Goal: Task Accomplishment & Management: Manage account settings

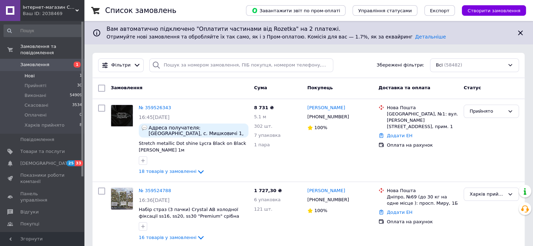
click at [30, 73] on span "Нові" at bounding box center [30, 76] width 10 height 6
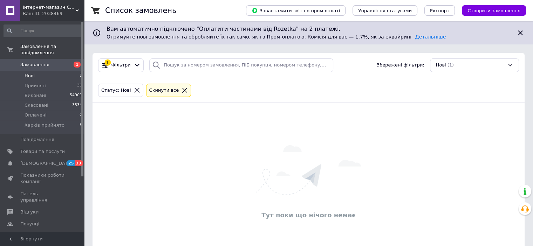
click at [153, 89] on div "Cкинути все" at bounding box center [164, 90] width 33 height 7
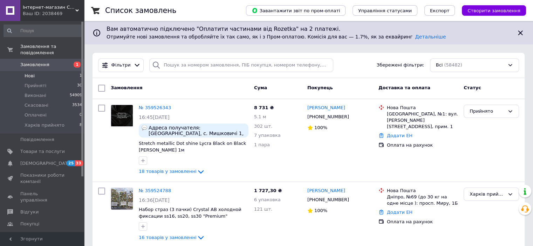
click at [26, 6] on span "Інтернет-магазин СТРАЗИ" at bounding box center [49, 7] width 53 height 6
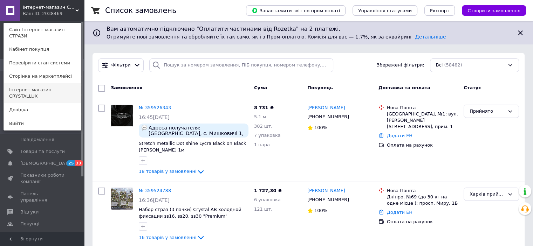
click at [41, 83] on link "Інтернет магазин CRYSTALLUX" at bounding box center [42, 93] width 77 height 20
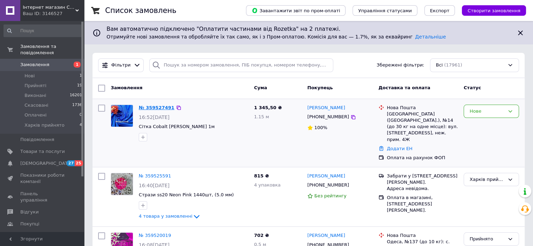
click at [149, 106] on link "№ 359527491" at bounding box center [157, 107] width 36 height 5
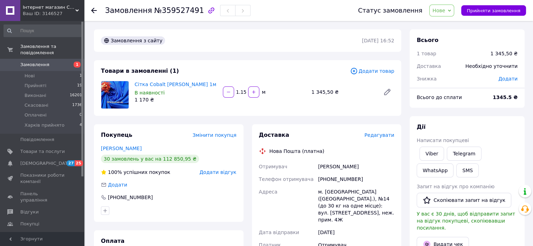
click at [445, 13] on span "Нове" at bounding box center [438, 11] width 13 height 6
click at [447, 26] on li "Прийнято" at bounding box center [452, 24] width 47 height 11
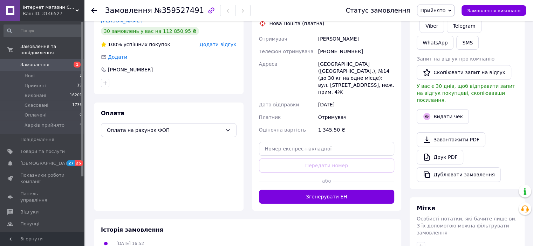
scroll to position [140, 0]
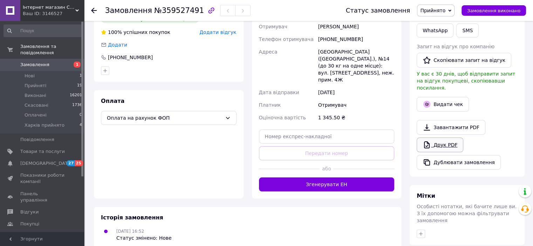
click at [440, 138] on link "Друк PDF" at bounding box center [439, 145] width 47 height 15
click at [94, 9] on icon at bounding box center [94, 11] width 6 height 6
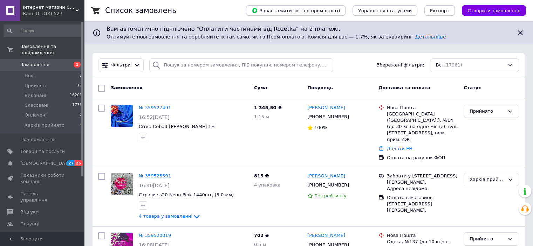
drag, startPoint x: 33, startPoint y: 4, endPoint x: 199, endPoint y: 42, distance: 170.3
click at [33, 4] on div "Інтернет магазин CRYSTALLUX Ваш ID: 3146527" at bounding box center [52, 10] width 64 height 21
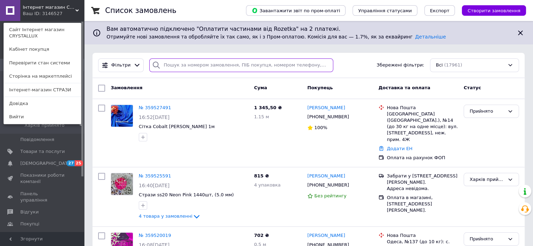
click at [178, 59] on input "search" at bounding box center [241, 65] width 184 height 14
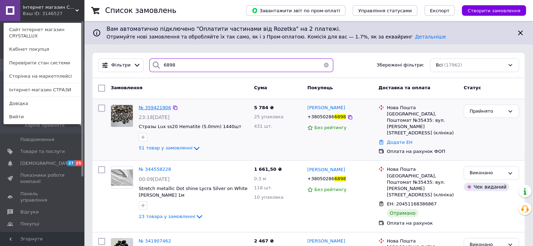
type input "6898"
click at [145, 105] on span "№ 359421906" at bounding box center [155, 107] width 32 height 5
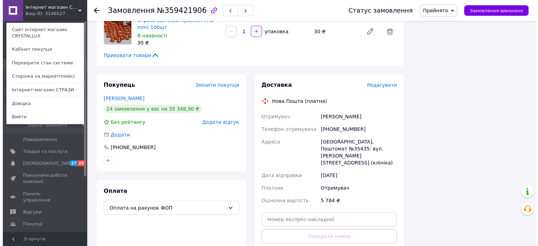
scroll to position [1856, 0]
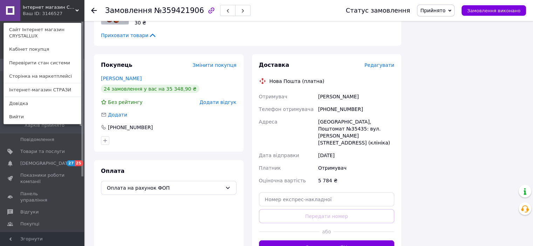
click at [380, 62] on span "Редагувати" at bounding box center [379, 65] width 30 height 6
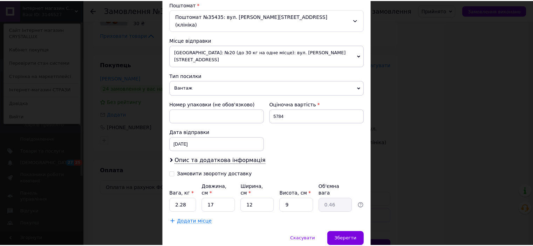
scroll to position [229, 0]
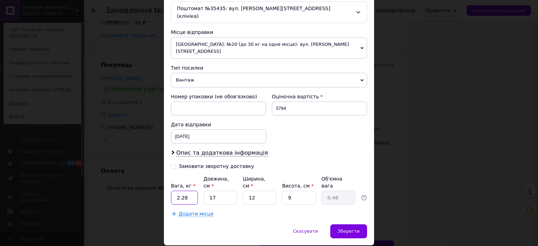
drag, startPoint x: 183, startPoint y: 175, endPoint x: 174, endPoint y: 175, distance: 9.1
click at [174, 191] on input "2.28" at bounding box center [184, 198] width 27 height 14
type input "0.8"
click at [300, 191] on input "9" at bounding box center [299, 198] width 34 height 14
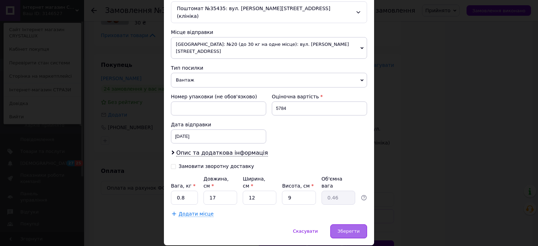
click at [337, 224] on div "Зберегти" at bounding box center [348, 231] width 37 height 14
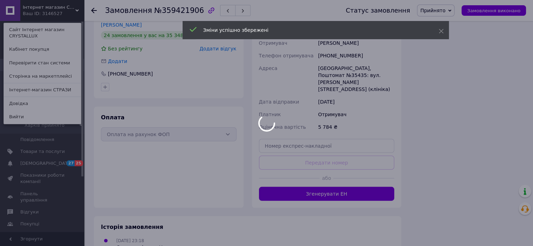
scroll to position [1960, 0]
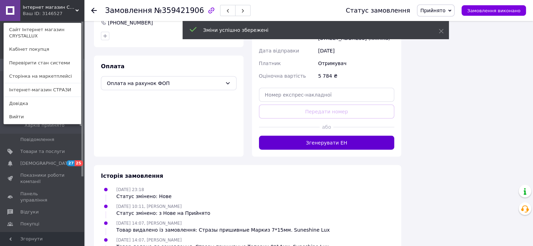
click at [344, 136] on button "Згенерувати ЕН" at bounding box center [326, 143] width 135 height 14
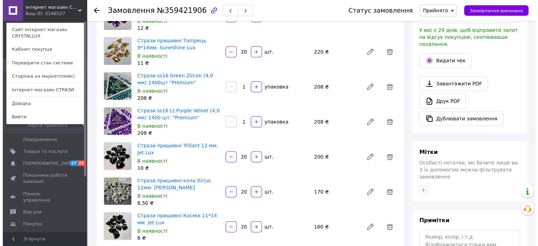
scroll to position [140, 0]
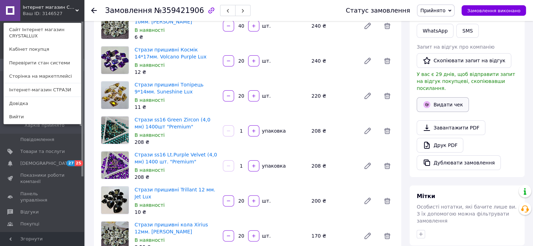
click at [445, 97] on button "Видати чек" at bounding box center [442, 104] width 52 height 15
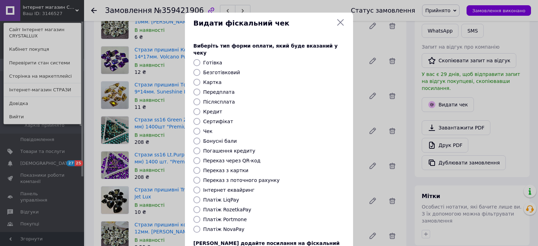
click at [214, 89] on label "Передплата" at bounding box center [219, 92] width 32 height 6
click at [200, 89] on input "Передплата" at bounding box center [196, 92] width 7 height 7
radio input "true"
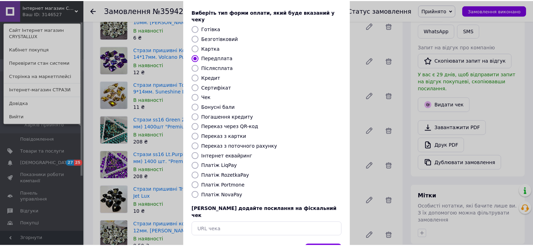
scroll to position [54, 0]
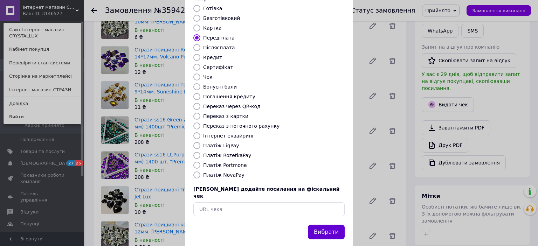
click at [325, 225] on button "Вибрати" at bounding box center [326, 232] width 37 height 15
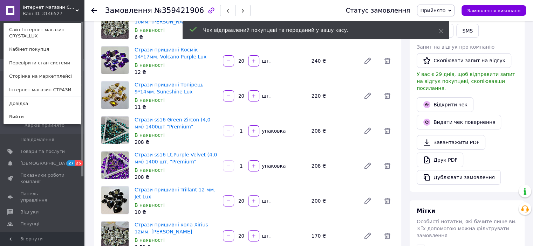
click at [451, 9] on icon at bounding box center [449, 10] width 3 height 3
click at [461, 23] on li "Виконано" at bounding box center [440, 24] width 47 height 11
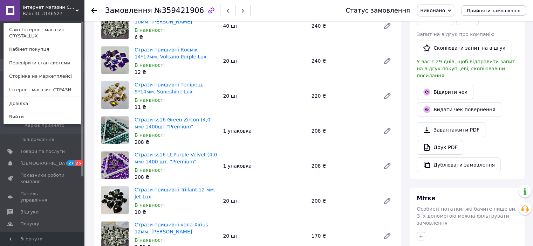
click at [95, 11] on icon at bounding box center [94, 11] width 6 height 6
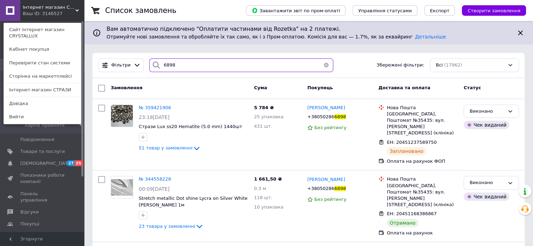
click at [163, 65] on input "6898" at bounding box center [241, 65] width 184 height 14
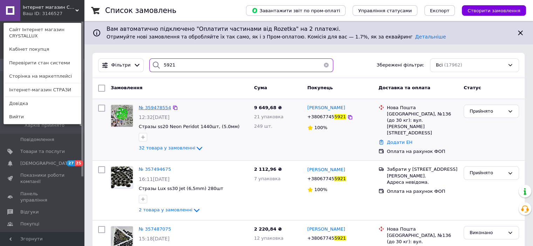
type input "5921"
click at [150, 105] on span "№ 359478554" at bounding box center [155, 107] width 32 height 5
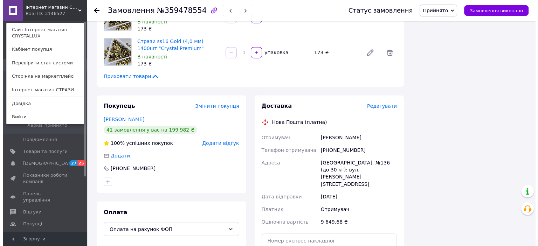
scroll to position [1052, 0]
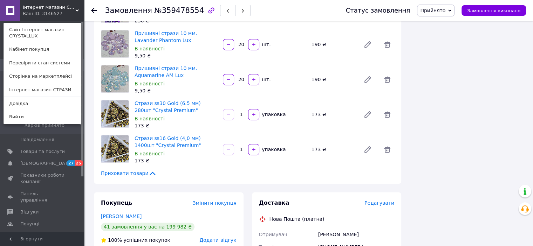
click at [377, 200] on span "Редагувати" at bounding box center [379, 203] width 30 height 6
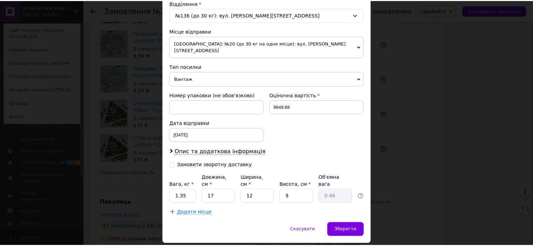
scroll to position [229, 0]
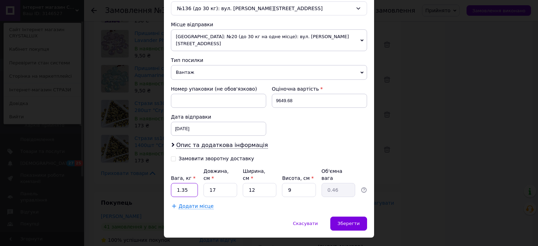
drag, startPoint x: 189, startPoint y: 174, endPoint x: 179, endPoint y: 176, distance: 10.3
click at [179, 183] on input "1.35" at bounding box center [184, 190] width 27 height 14
type input "1.00"
click at [356, 217] on div "Зберегти" at bounding box center [348, 224] width 37 height 14
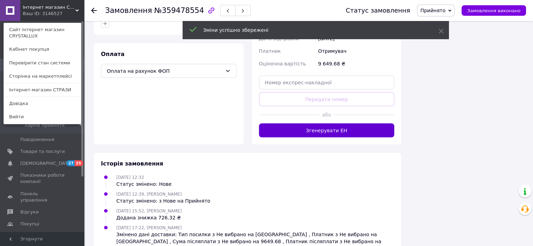
click at [344, 123] on button "Згенерувати ЕН" at bounding box center [326, 130] width 135 height 14
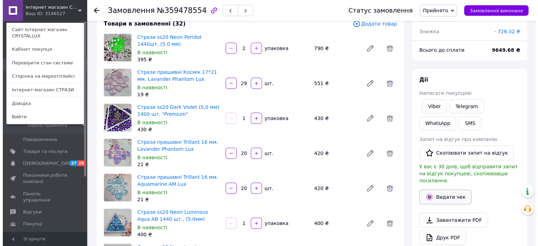
scroll to position [82, 0]
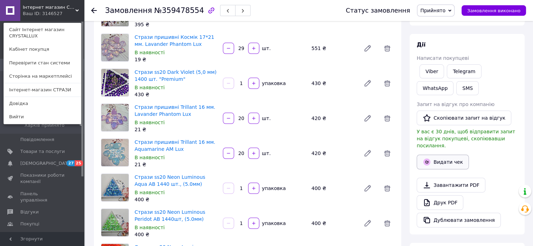
click at [444, 159] on button "Видати чек" at bounding box center [442, 162] width 52 height 15
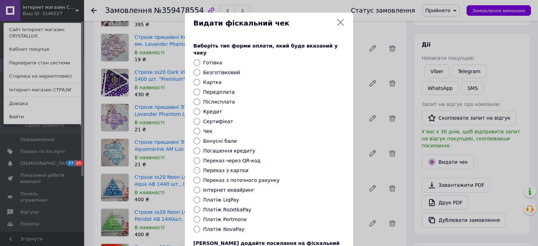
click at [226, 89] on label "Передплата" at bounding box center [219, 92] width 32 height 6
click at [200, 89] on input "Передплата" at bounding box center [196, 92] width 7 height 7
radio input "true"
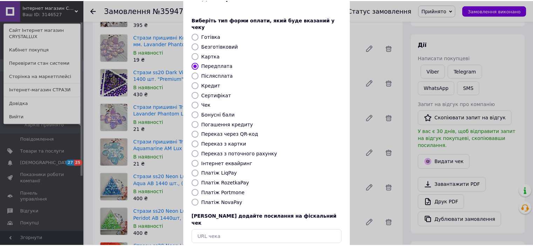
scroll to position [54, 0]
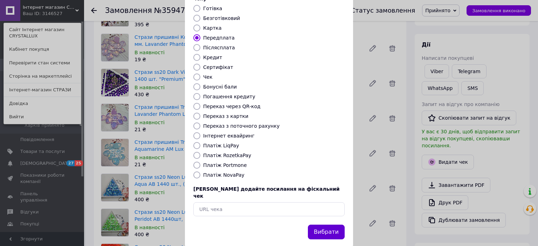
click at [331, 225] on button "Вибрати" at bounding box center [326, 232] width 37 height 15
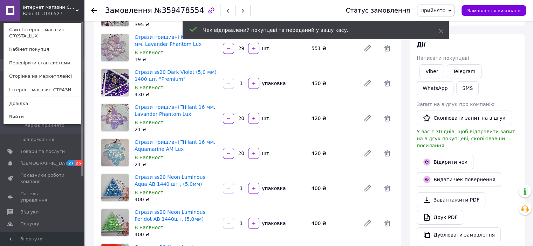
click at [453, 14] on span "Прийнято" at bounding box center [435, 11] width 37 height 12
click at [461, 23] on li "Виконано" at bounding box center [440, 24] width 47 height 11
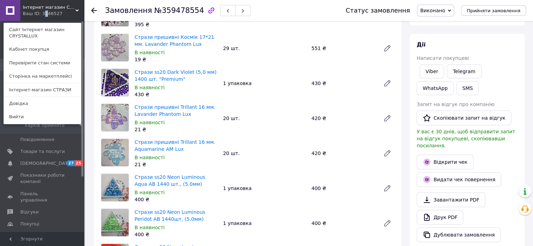
click at [40, 18] on div "Інтернет магазин CRYSTALLUX Ваш ID: 3146527" at bounding box center [36, 10] width 32 height 21
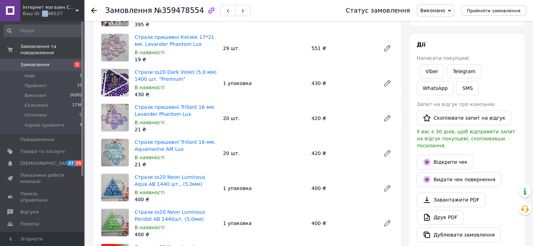
click at [40, 18] on div "Інтернет магазин CRYSTALLUX Ваш ID: 3146527" at bounding box center [52, 10] width 64 height 21
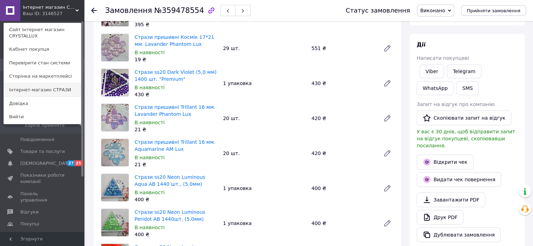
click at [47, 90] on link "Інтернет-магазин СТРАЗИ" at bounding box center [42, 89] width 77 height 13
